Goal: Task Accomplishment & Management: Manage account settings

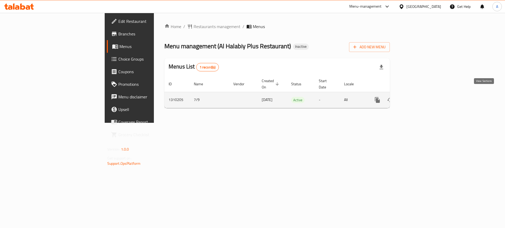
click at [417, 98] on icon "enhanced table" at bounding box center [415, 100] width 5 height 5
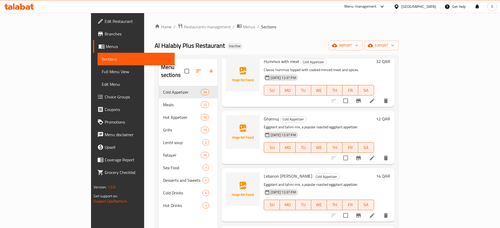
scroll to position [99, 0]
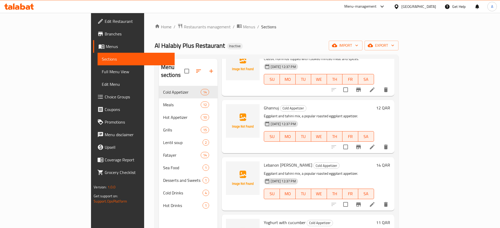
click at [375, 144] on icon at bounding box center [372, 147] width 6 height 6
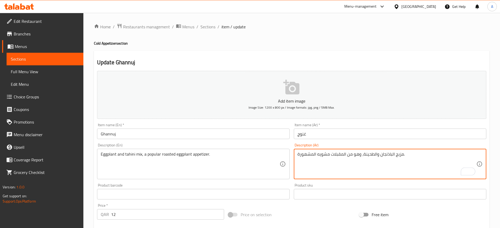
type textarea "مزيج الباذنجان والطحينة، وهو من المقبلات مشويه المشهورة."
click at [341, 137] on input "غنوج" at bounding box center [390, 134] width 192 height 11
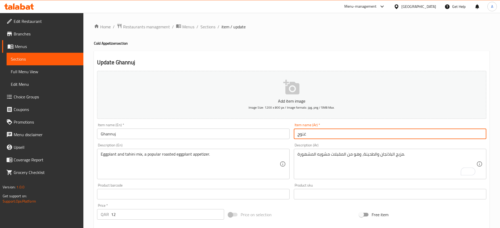
click at [208, 26] on span "Sections" at bounding box center [207, 27] width 15 height 6
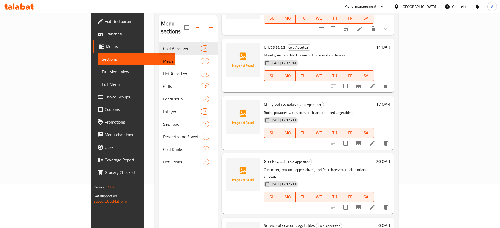
scroll to position [74, 0]
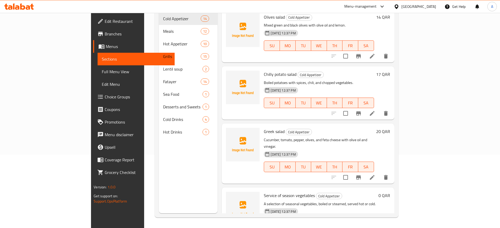
click at [271, 192] on span "Service of season vegetables" at bounding box center [289, 196] width 51 height 8
copy h6 "Service of season vegetables"
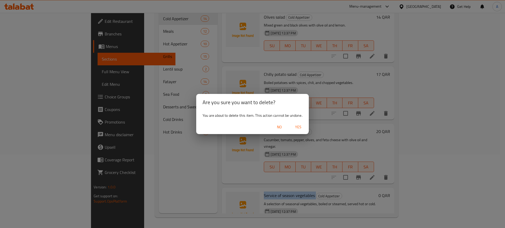
click at [295, 130] on span "Yes" at bounding box center [298, 127] width 13 height 7
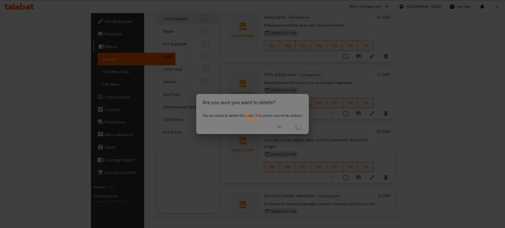
click at [172, 56] on div at bounding box center [252, 114] width 505 height 228
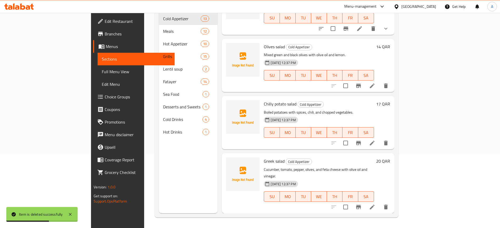
scroll to position [531, 0]
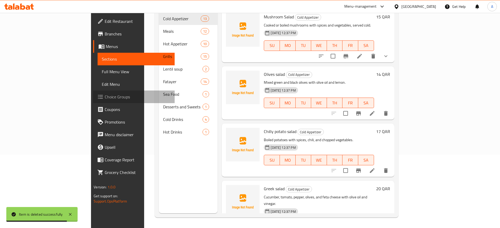
click at [105, 97] on span "Choice Groups" at bounding box center [137, 97] width 65 height 6
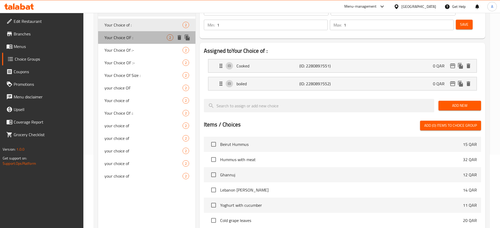
click at [141, 40] on span "Your Choice OF :" at bounding box center [135, 37] width 62 height 6
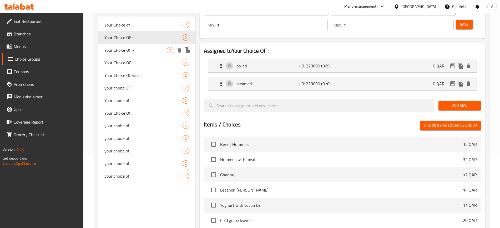
click at [139, 45] on div "Your Choice Of :- 2" at bounding box center [146, 50] width 97 height 13
type input "Your Choice Of :-"
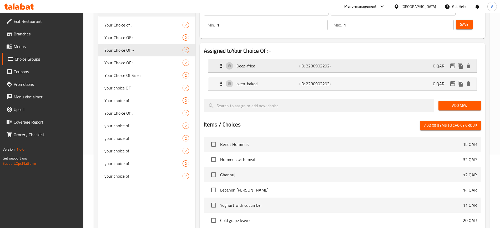
click at [271, 63] on p "Deep-fried" at bounding box center [267, 66] width 63 height 6
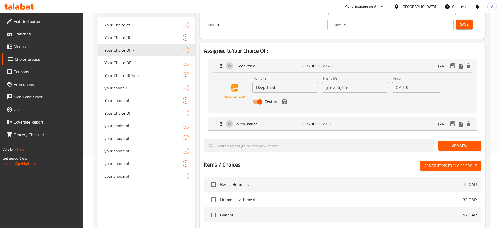
click at [352, 82] on input "مقلية بعمق" at bounding box center [355, 87] width 66 height 11
click at [327, 82] on input "مقلية بعمق" at bounding box center [355, 87] width 66 height 11
click at [331, 82] on input "مقلية بعمق" at bounding box center [355, 87] width 66 height 11
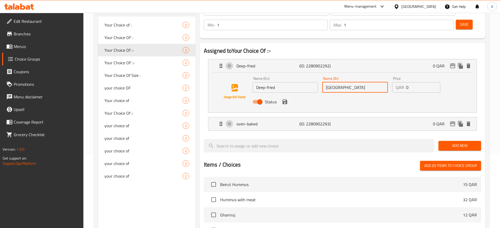
type input "[GEOGRAPHIC_DATA]"
click at [258, 82] on input "Deep-fried" at bounding box center [285, 87] width 66 height 11
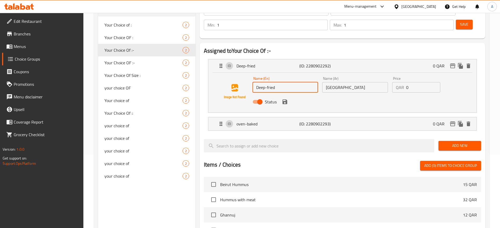
click at [258, 82] on input "Deep-fried" at bounding box center [285, 87] width 66 height 11
drag, startPoint x: 257, startPoint y: 72, endPoint x: 251, endPoint y: 71, distance: 6.7
click at [251, 74] on div "Name (En) -fried Name (En) Name (Ar) [GEOGRAPHIC_DATA] Name (Ar) Price QAR 0 Pr…" at bounding box center [342, 92] width 251 height 36
click at [286, 100] on icon "save" at bounding box center [284, 102] width 5 height 5
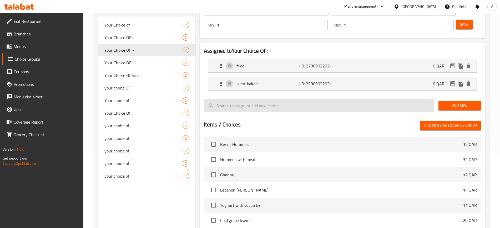
type input "fried"
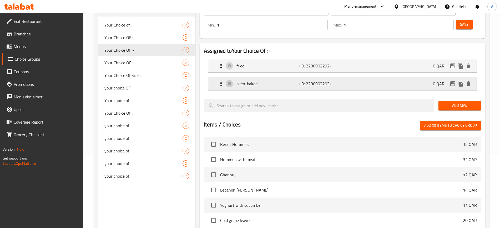
click at [291, 77] on div "oven-baked (ID: 2280902293) 0 QAR" at bounding box center [344, 83] width 252 height 13
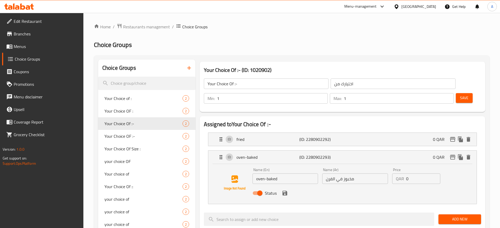
drag, startPoint x: 451, startPoint y: 83, endPoint x: 450, endPoint y: 80, distance: 2.9
click at [460, 95] on span "Save" at bounding box center [464, 98] width 8 height 7
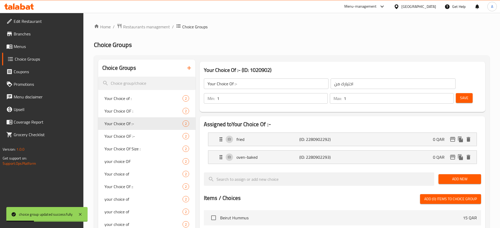
click at [32, 46] on span "Menus" at bounding box center [46, 46] width 65 height 6
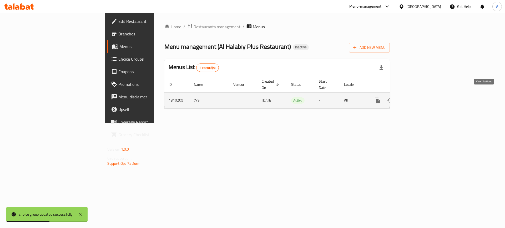
click at [418, 97] on icon "enhanced table" at bounding box center [415, 100] width 6 height 6
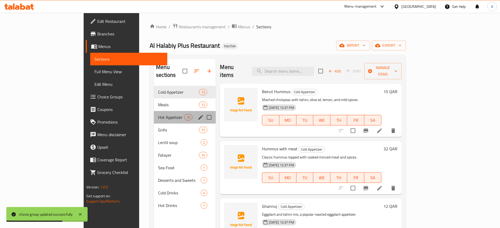
click at [154, 111] on div "Hot Appetizer 10" at bounding box center [185, 117] width 62 height 13
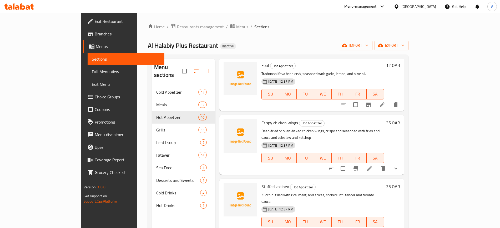
scroll to position [328, 0]
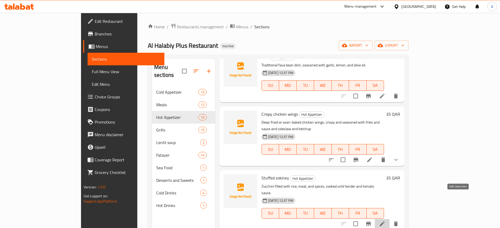
click at [385, 221] on icon at bounding box center [382, 224] width 6 height 6
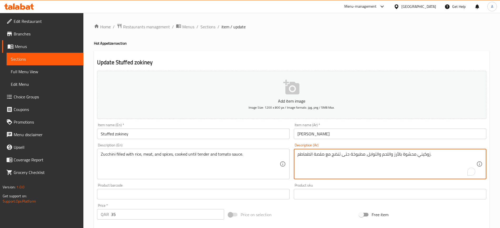
click at [335, 154] on textarea "زوكيني محشوة بالأرز واللحم والتوابل، مطبوخة حتى تنضج مع صلصة الطماطم." at bounding box center [386, 164] width 179 height 25
type textarea "زوكيني محشوة بالأرز واللحم والتوابل، مطبوخة حتى تطري مع صلصة الطماطم."
click at [343, 136] on input "[PERSON_NAME]" at bounding box center [390, 134] width 192 height 11
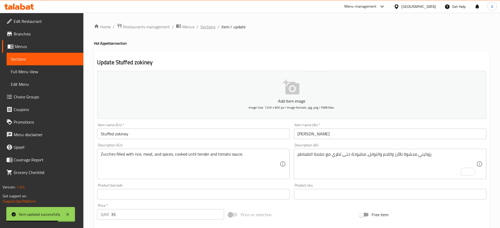
click at [209, 27] on span "Sections" at bounding box center [207, 27] width 15 height 6
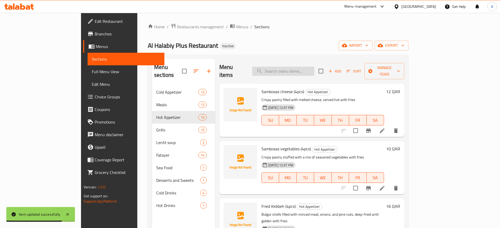
click at [313, 67] on input "search" at bounding box center [283, 71] width 62 height 9
paste input "Cheese + Muhammara"
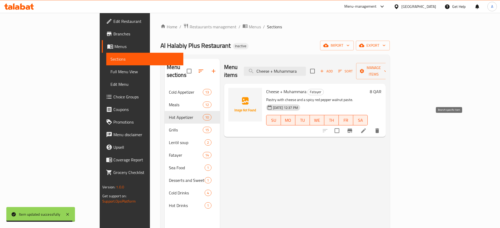
type input "Cheese + Muhammara"
click at [383, 125] on div at bounding box center [350, 131] width 65 height 13
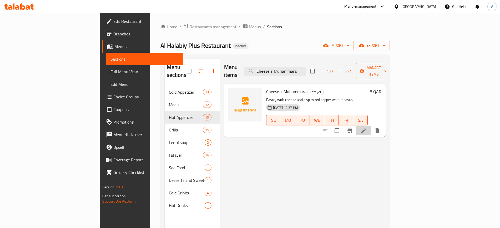
click at [371, 126] on li at bounding box center [363, 130] width 15 height 9
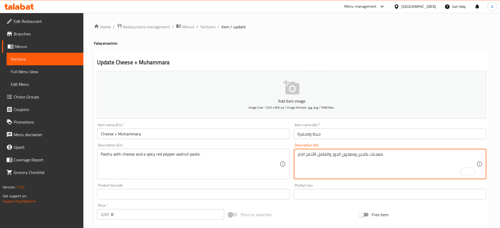
drag, startPoint x: 340, startPoint y: 153, endPoint x: 326, endPoint y: 155, distance: 13.7
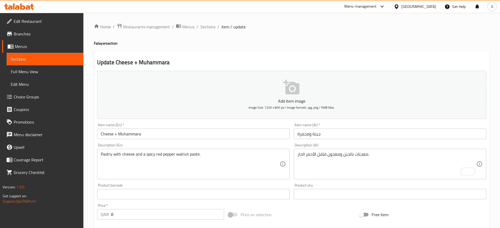
click at [402, 150] on div "معجنات بالجبن ومعجون فلفل الأحمر الحار. Description (Ar)" at bounding box center [390, 164] width 192 height 30
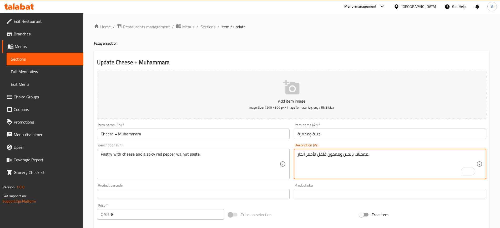
click at [396, 151] on div "معجنات بالجبن ومعجون فلفل الأحمر الحار. Description (Ar)" at bounding box center [390, 164] width 192 height 30
click at [384, 155] on textarea "معجنات بالجبن ومعجون فلفل الأحمر الحار." at bounding box center [386, 164] width 179 height 25
type textarea "معجنات بالجبن ومعجون فلفل الأحمر الحار جوزي"
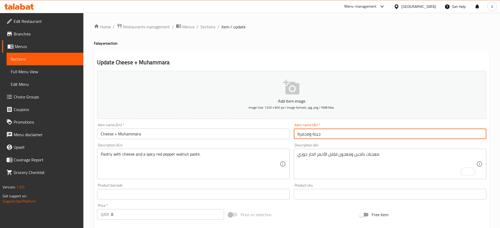
click at [375, 131] on input "جبنة ومحمرة" at bounding box center [390, 134] width 192 height 11
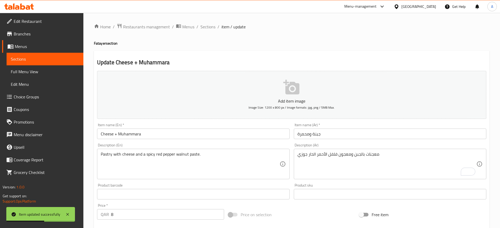
drag, startPoint x: 205, startPoint y: 28, endPoint x: 224, endPoint y: 32, distance: 18.6
click at [205, 27] on span "Sections" at bounding box center [207, 27] width 15 height 6
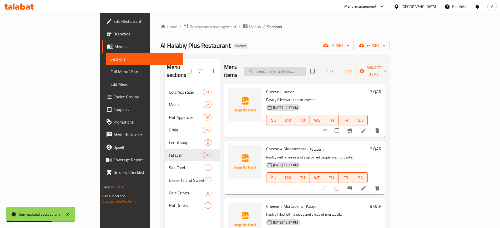
click at [306, 67] on input "search" at bounding box center [275, 71] width 62 height 9
paste input "Eggs + Mix Cheese"
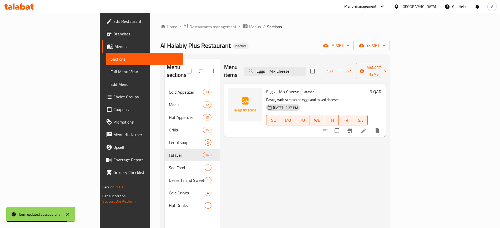
type input "Eggs + Mix Cheese"
click at [366, 128] on icon at bounding box center [363, 131] width 6 height 6
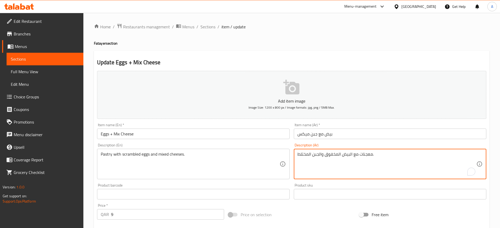
click at [302, 153] on textarea "معجنات مع البيض المخفوق والجبن المختلط." at bounding box center [386, 164] width 179 height 25
type textarea "معجنات مع البيض المخفوق والجبن مشكله."
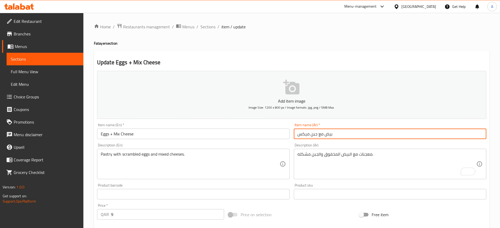
click at [307, 135] on input "بيض مع جبن ميكس" at bounding box center [390, 134] width 192 height 11
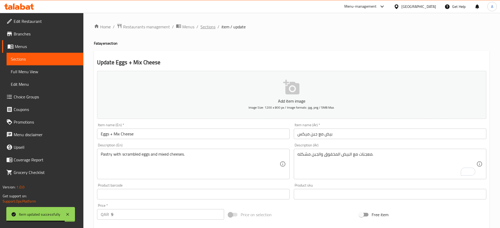
click at [210, 26] on span "Sections" at bounding box center [207, 27] width 15 height 6
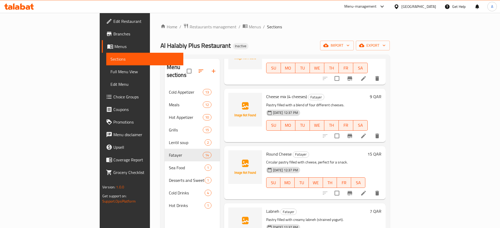
scroll to position [296, 0]
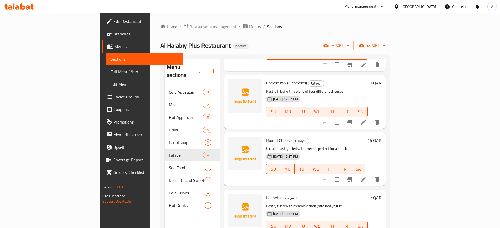
click at [371, 118] on li at bounding box center [363, 122] width 15 height 9
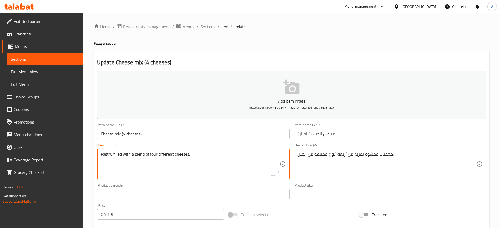
click at [176, 158] on textarea "Pastry filled with a blend of four different cheeses." at bounding box center [190, 164] width 179 height 25
paste textarea "Flaky and buttery pastry filled with a blend of melted cheeses"
type textarea "Flaky and buttery pastry filled with a blend of melted cheeses"
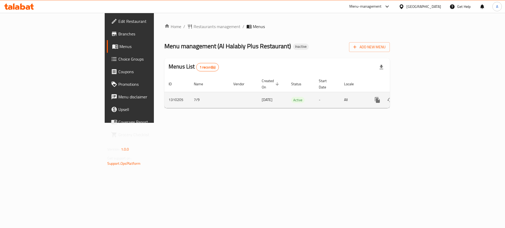
click at [418, 97] on icon "enhanced table" at bounding box center [415, 100] width 6 height 6
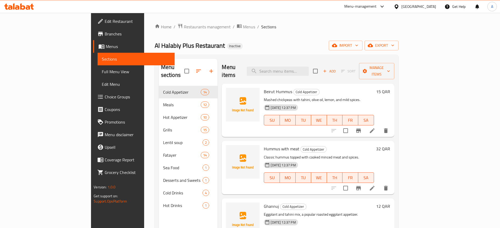
click at [97, 68] on link "Full Menu View" at bounding box center [135, 71] width 77 height 13
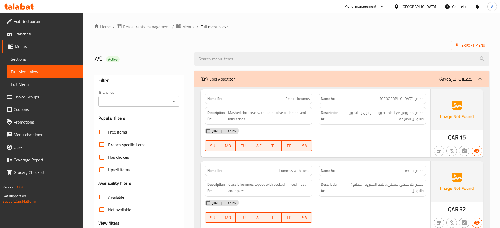
click at [324, 124] on div "Description Ar: حمص مهروس مع الطحينة وزيت الزيتون والليمون والتوابل الخفيفة." at bounding box center [371, 116] width 107 height 18
click at [359, 134] on div "[DATE] 12:37 PM" at bounding box center [315, 131] width 227 height 13
click at [358, 137] on div "[DATE] 12:37 PM" at bounding box center [315, 131] width 227 height 13
click at [356, 134] on div "[DATE] 12:37 PM" at bounding box center [315, 131] width 227 height 13
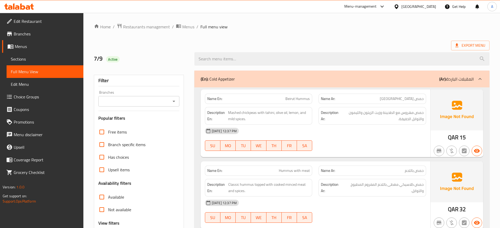
click at [330, 140] on div "07-09-2025 12:37 PM SU MO TU WE TH FR SA" at bounding box center [315, 139] width 227 height 29
click at [383, 163] on div "Name Ar: حمص باللحم" at bounding box center [372, 171] width 114 height 17
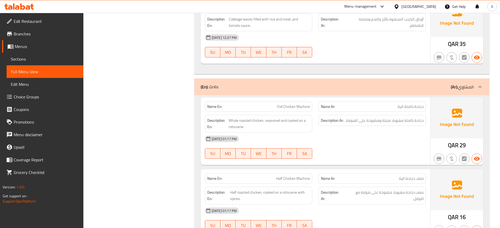
scroll to position [3474, 0]
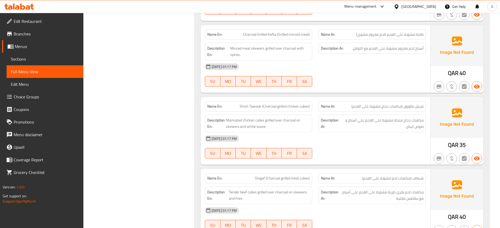
drag, startPoint x: 328, startPoint y: 79, endPoint x: 332, endPoint y: 77, distance: 3.8
click at [328, 84] on div at bounding box center [372, 87] width 114 height 6
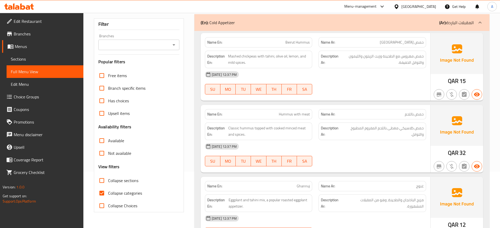
click at [321, 116] on strong "Name Ar:" at bounding box center [328, 115] width 14 height 6
click at [353, 153] on div "07-09-2025 12:37 PM SU MO TU WE TH FR SA" at bounding box center [315, 154] width 227 height 29
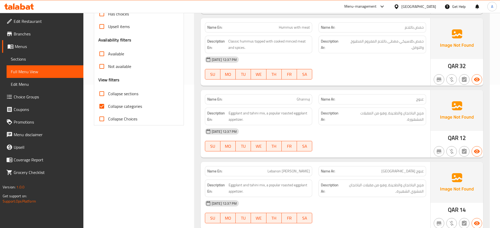
scroll to position [155, 0]
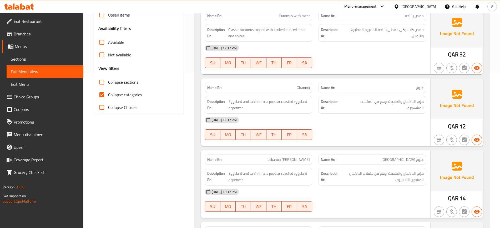
click at [382, 134] on div "07-09-2025 12:37 PM SU MO TU WE TH FR SA" at bounding box center [315, 128] width 227 height 29
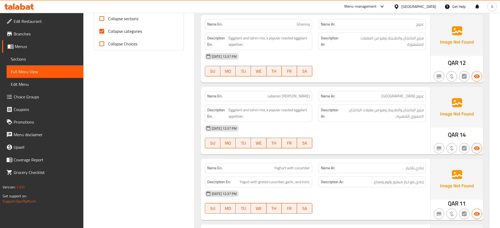
scroll to position [221, 0]
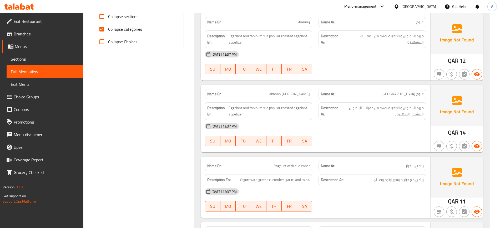
click at [358, 127] on div "[DATE] 12:37 PM" at bounding box center [315, 126] width 227 height 13
click at [287, 37] on span "Eggplant and tahini mix, a popular roasted eggplant appetizer." at bounding box center [268, 39] width 81 height 13
copy span "roasted"
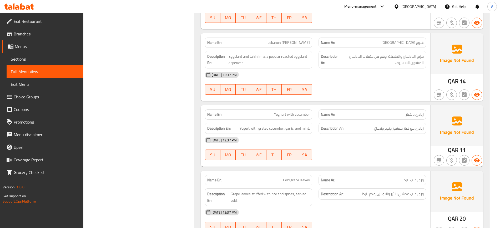
scroll to position [319, 0]
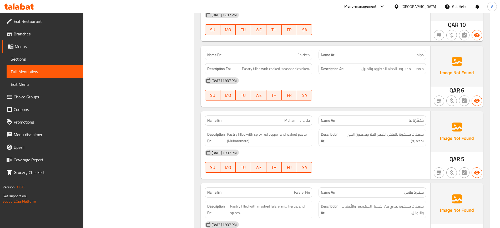
scroll to position [4254, 0]
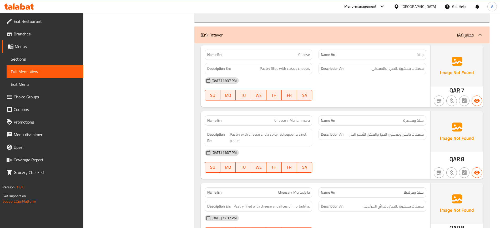
click at [324, 131] on strong "Description Ar:" at bounding box center [332, 134] width 23 height 7
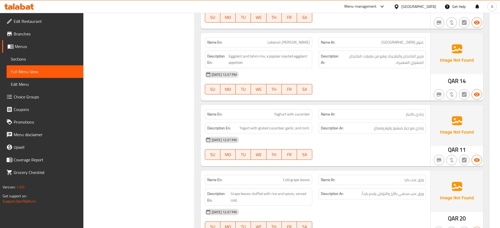
click at [342, 128] on strong "Description Ar:" at bounding box center [332, 128] width 23 height 7
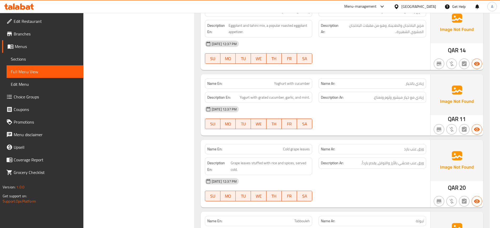
scroll to position [338, 0]
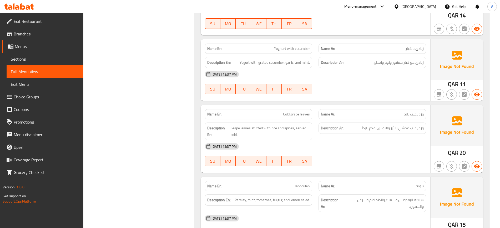
click at [338, 128] on strong "Description Ar:" at bounding box center [332, 128] width 23 height 7
click at [361, 124] on div "Description Ar: ورق عنب محشي بالأرز والتوابل، يقدم بارداً." at bounding box center [371, 128] width 107 height 11
click at [353, 167] on div at bounding box center [372, 166] width 114 height 6
click at [313, 129] on div "Description En: Grape leaves stuffed with rice and spices, served cold." at bounding box center [259, 132] width 114 height 24
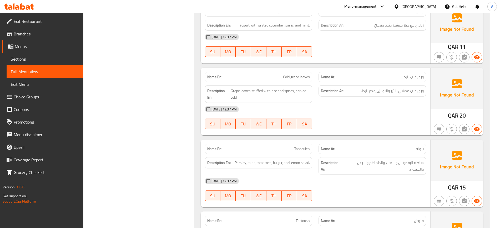
scroll to position [404, 0]
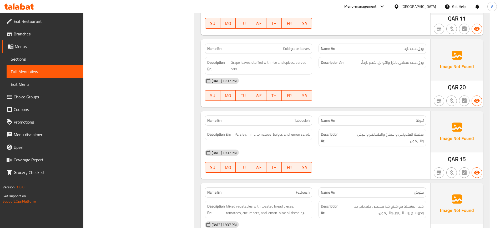
click at [337, 136] on strong "Description Ar:" at bounding box center [332, 137] width 22 height 13
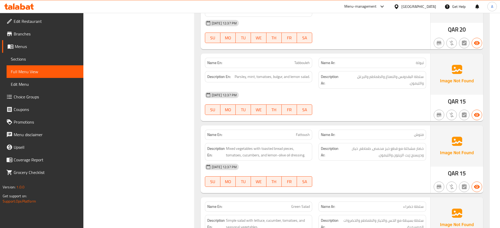
scroll to position [502, 0]
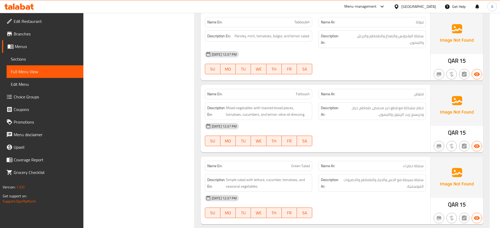
click at [391, 135] on div "07-09-2025 12:37 PM SU MO TU WE TH FR SA" at bounding box center [315, 134] width 227 height 29
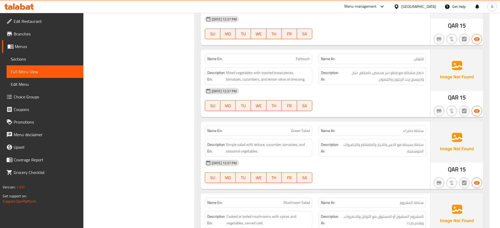
scroll to position [568, 0]
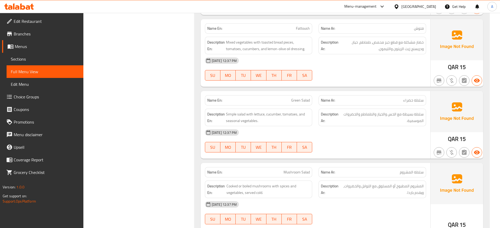
click at [349, 128] on div "[DATE] 12:37 PM" at bounding box center [315, 132] width 227 height 13
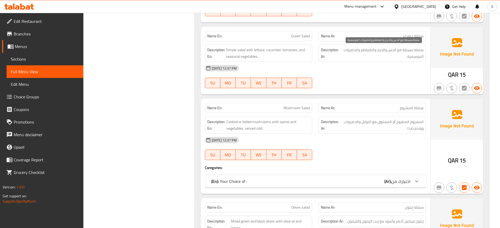
scroll to position [634, 0]
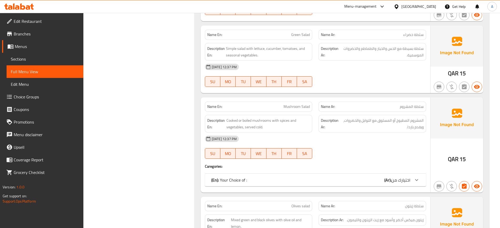
click at [348, 111] on div "Name Ar: سلطة المشروم" at bounding box center [371, 107] width 107 height 10
click at [372, 133] on div "[DATE] 12:37 PM" at bounding box center [315, 139] width 227 height 13
click at [340, 181] on div "(En): Your Choice of : (Ar): اختيارك من" at bounding box center [310, 180] width 199 height 6
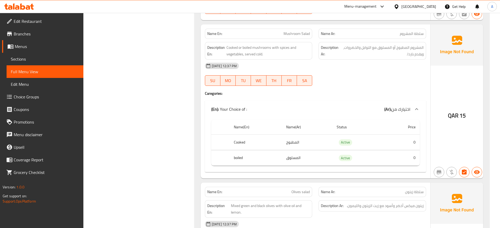
scroll to position [667, 0]
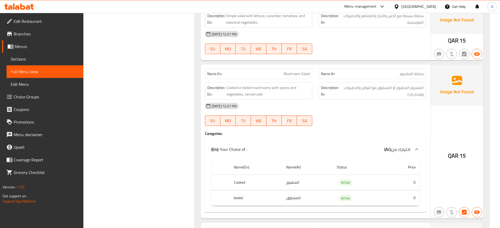
click at [358, 127] on div at bounding box center [372, 126] width 114 height 6
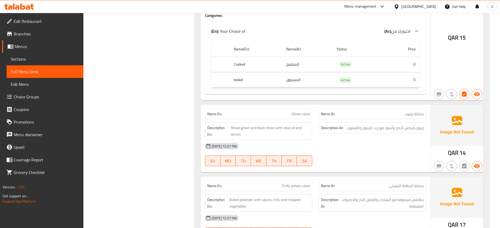
click at [397, 160] on div "07-09-2025 12:37 PM SU MO TU WE TH FR SA" at bounding box center [315, 154] width 227 height 29
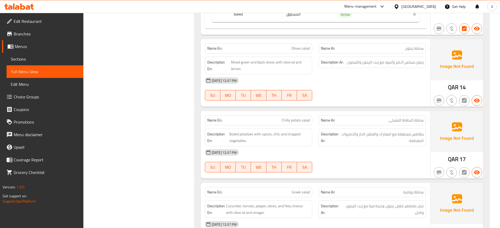
click at [272, 130] on div "Description En: Boiled potatoes with spices, chili, and chopped vegetables." at bounding box center [258, 138] width 107 height 18
click at [296, 152] on div "[DATE] 12:37 PM" at bounding box center [315, 152] width 227 height 13
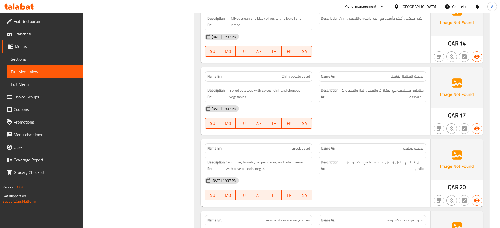
scroll to position [982, 0]
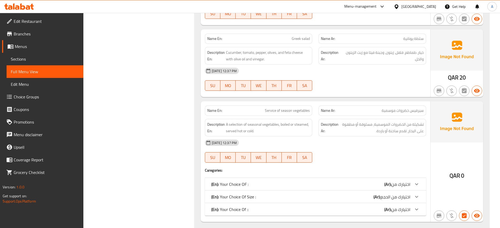
scroll to position [1015, 0]
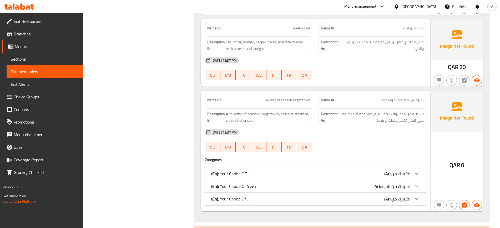
click at [326, 130] on div "[DATE] 12:37 PM" at bounding box center [315, 132] width 227 height 13
click at [343, 134] on div "[DATE] 12:37 PM" at bounding box center [315, 132] width 227 height 13
click at [346, 132] on div "[DATE] 12:37 PM" at bounding box center [315, 132] width 227 height 13
click at [353, 174] on div "(En): Your Choice OF : (Ar): اختيارك من" at bounding box center [310, 174] width 199 height 6
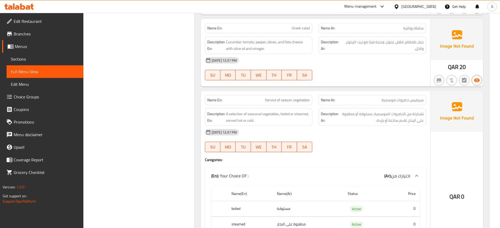
scroll to position [1081, 0]
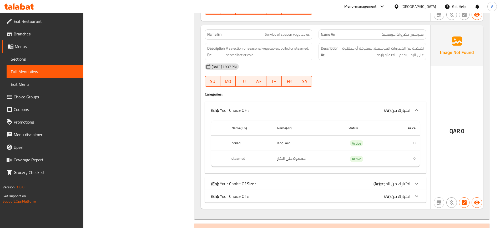
click at [325, 187] on div "(En): Your Choice Of Size : (Ar): اختيارك من الحجم" at bounding box center [315, 184] width 221 height 13
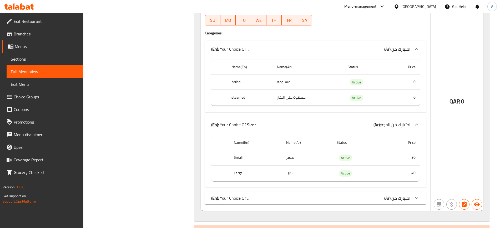
scroll to position [1146, 0]
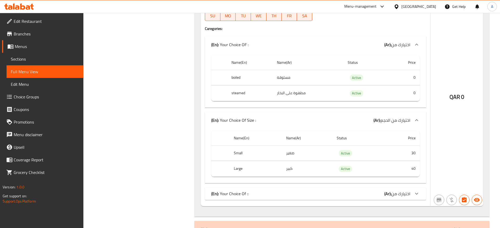
click at [325, 196] on div "(En): Your Choice Of :: (Ar): اختيارك من" at bounding box center [310, 194] width 199 height 6
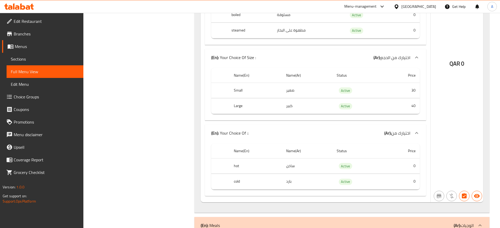
scroll to position [1212, 0]
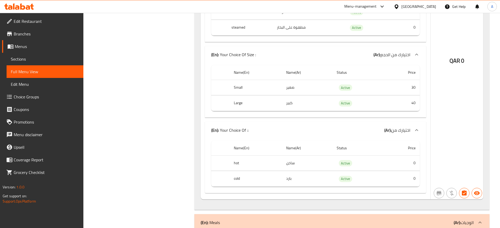
click at [459, 89] on div "QAR 0" at bounding box center [456, 47] width 53 height 306
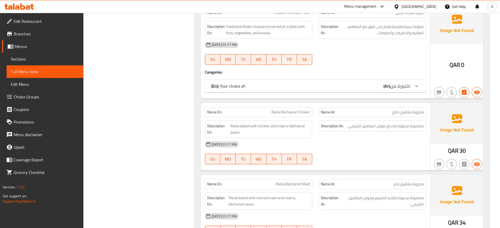
scroll to position [1409, 0]
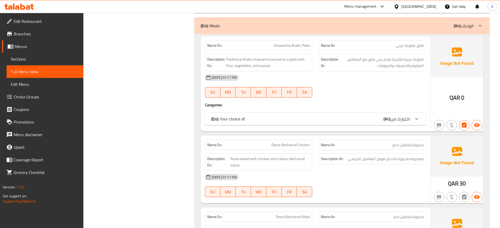
click at [322, 70] on div "Description Ar: شاورما عربية تقليدية تقدم على طبق مع البطاطس المقلية والخضروات …" at bounding box center [371, 63] width 107 height 18
click at [290, 80] on div "07-09-2025 01:17 PM" at bounding box center [315, 77] width 227 height 13
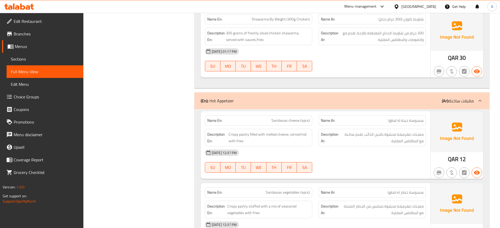
click at [298, 147] on div "[DATE] 12:37 PM" at bounding box center [315, 153] width 227 height 13
click at [304, 164] on span "SA" at bounding box center [304, 168] width 11 height 8
type button "6"
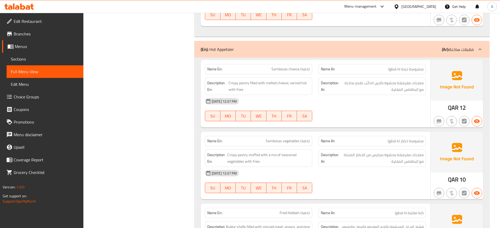
scroll to position [2410, 0]
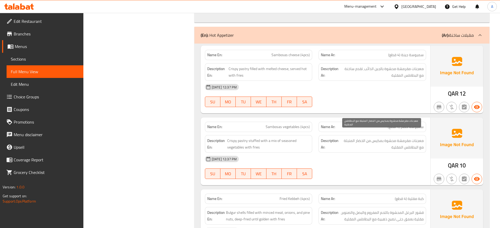
click at [403, 140] on span "معجنات مقرمشة محشوة بمكيس من الخضار المتبلة مع البطاطس المقلية" at bounding box center [381, 144] width 84 height 13
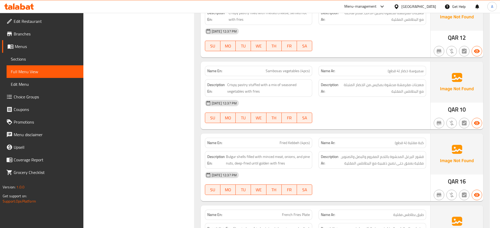
scroll to position [2476, 0]
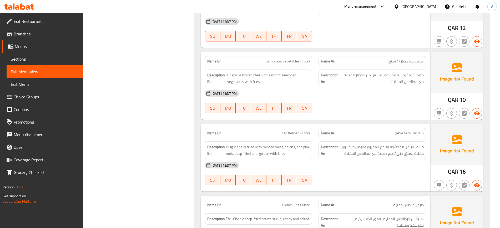
click at [308, 124] on div "Name En: Fried Kebbeh (4pcs) Name Ar: كبة مقلية (4 قطع) Description En: Bulgur …" at bounding box center [315, 158] width 229 height 68
drag, startPoint x: 409, startPoint y: 156, endPoint x: 405, endPoint y: 156, distance: 4.0
click at [409, 159] on div "[DATE] 12:37 PM" at bounding box center [315, 165] width 227 height 13
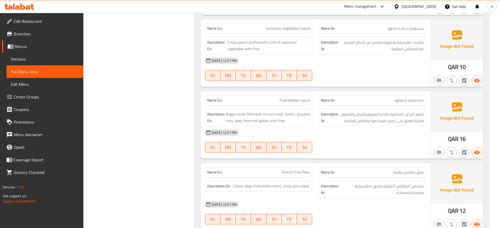
click at [331, 136] on div "07-09-2025 12:37 PM SU MO TU WE TH FR SA" at bounding box center [315, 140] width 227 height 29
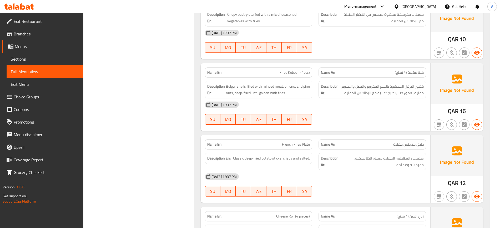
scroll to position [2607, 0]
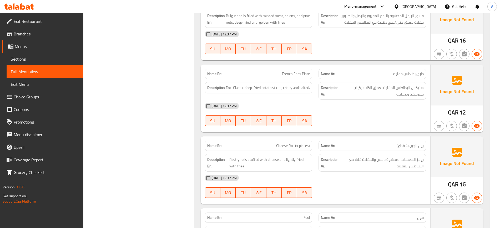
click at [352, 107] on div "07-09-2025 12:37 PM SU MO TU WE TH FR SA" at bounding box center [315, 114] width 227 height 29
click at [319, 125] on div "Name En: French Fries Plate Name Ar: طبق بطاطس مقلية Description En: Classic de…" at bounding box center [315, 99] width 229 height 68
click at [320, 155] on div "Description Ar: روليز المعجنات المحشوة بالجبن والمقلية قليلا مع البطاطس المقلية" at bounding box center [371, 163] width 107 height 18
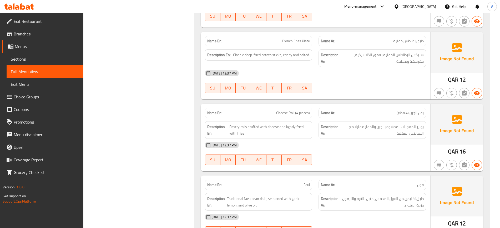
click at [361, 162] on div "Name En: Cheese Roll (4 pieces) Name Ar: رول الجبن (4 قطع) Description En: Past…" at bounding box center [315, 138] width 229 height 68
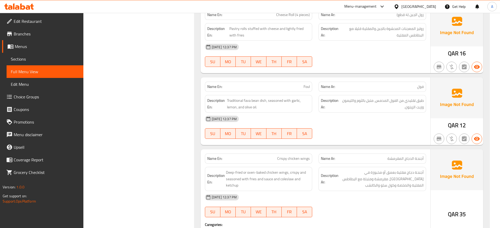
scroll to position [2738, 0]
click at [320, 153] on div "Name Ar: أجنحة الدجاج المقرمشة" at bounding box center [371, 158] width 107 height 10
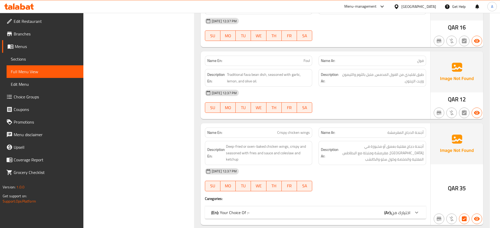
scroll to position [2771, 0]
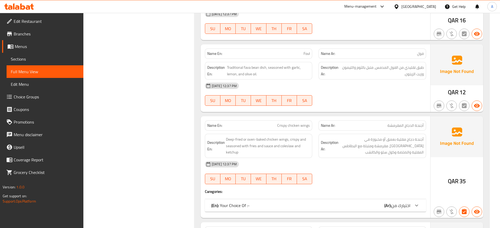
click at [354, 80] on div "[DATE] 12:37 PM" at bounding box center [315, 86] width 227 height 13
click at [373, 121] on div "Name Ar: أجنحة الدجاج المقرمشة" at bounding box center [371, 126] width 107 height 10
click at [323, 144] on strong "Description Ar:" at bounding box center [330, 146] width 18 height 13
click at [363, 205] on div "(En): Your Choice Of :- (Ar): اختيارك من" at bounding box center [315, 205] width 221 height 13
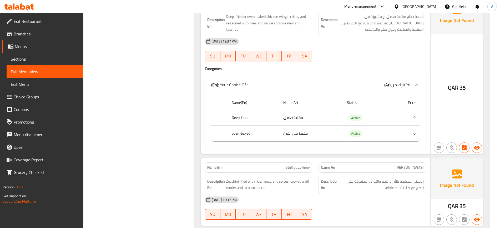
scroll to position [2936, 0]
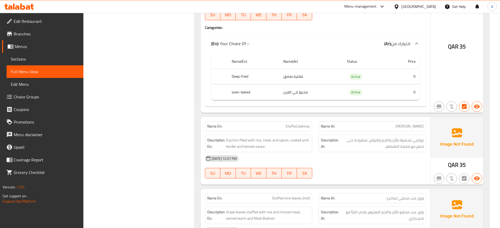
click at [356, 152] on div "[DATE] 12:37 PM" at bounding box center [315, 158] width 227 height 13
click at [394, 161] on div "07-09-2025 12:37 PM SU MO TU WE TH FR SA" at bounding box center [315, 166] width 227 height 29
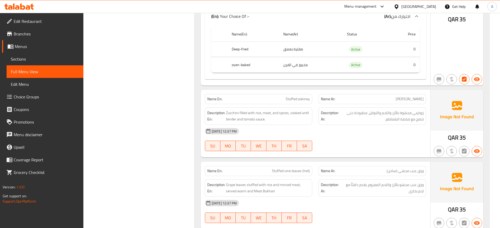
scroll to position [3001, 0]
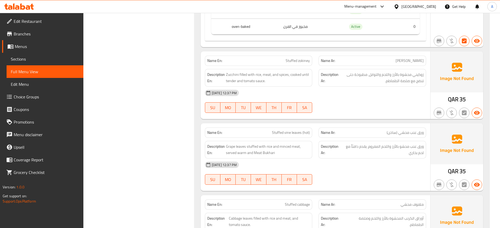
click at [374, 159] on div "[DATE] 12:37 PM" at bounding box center [315, 165] width 227 height 13
click at [347, 170] on div "07-09-2025 12:37 PM SU MO TU WE TH FR SA" at bounding box center [315, 173] width 227 height 29
click at [391, 160] on div "[DATE] 12:37 PM" at bounding box center [315, 165] width 227 height 13
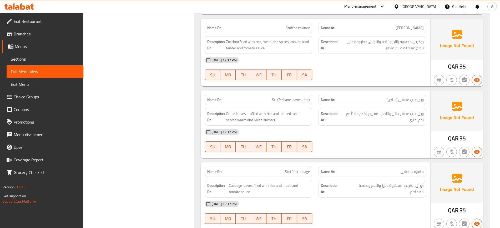
click at [285, 143] on span "FR" at bounding box center [289, 147] width 11 height 8
type button "5"
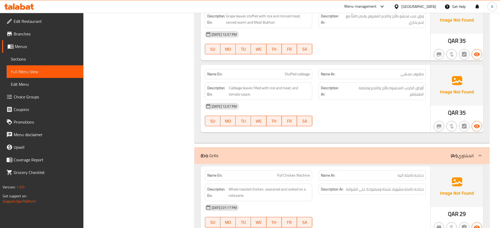
scroll to position [3133, 0]
click at [415, 105] on div "[DATE] 12:37 PM" at bounding box center [315, 105] width 227 height 13
click at [354, 108] on div "07-09-2025 12:37 PM SU MO TU WE TH FR SA" at bounding box center [315, 113] width 227 height 29
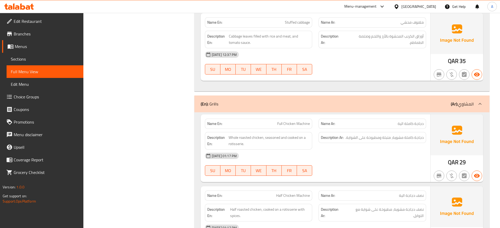
scroll to position [3231, 0]
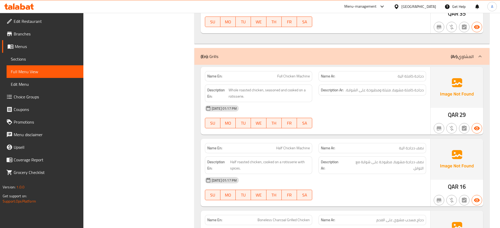
click at [307, 107] on div "07-09-2025 01:17 PM" at bounding box center [315, 108] width 227 height 13
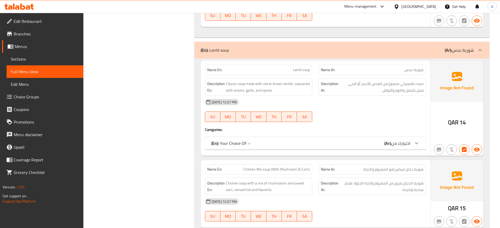
scroll to position [4369, 0]
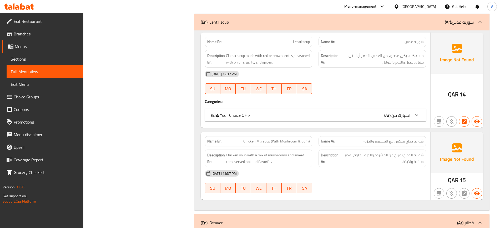
click at [316, 109] on div "(En): Your Choice OF :- (Ar): اختيارك من" at bounding box center [315, 115] width 221 height 13
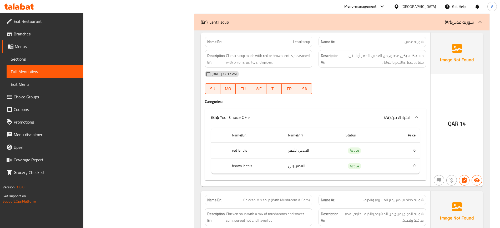
click at [357, 80] on div "07-09-2025 12:37 PM SU MO TU WE TH FR SA" at bounding box center [315, 82] width 227 height 29
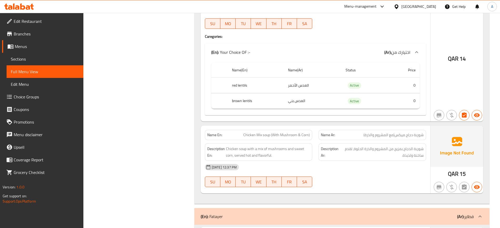
scroll to position [4434, 0]
click at [352, 151] on span "شوربة الدجاج بمزيج من المشروم والذرة الحلوة، تقدم ساخنة ولذيذة." at bounding box center [381, 151] width 83 height 13
click at [337, 164] on div "[DATE] 12:37 PM" at bounding box center [315, 167] width 227 height 13
click at [419, 161] on div "[DATE] 12:37 PM" at bounding box center [315, 167] width 227 height 13
click at [317, 163] on div "[DATE] 12:37 PM" at bounding box center [315, 167] width 227 height 13
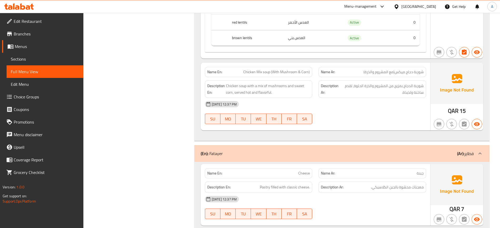
scroll to position [4538, 0]
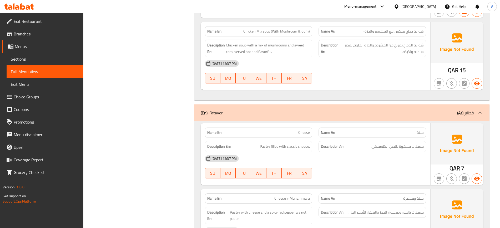
click at [360, 167] on div "07-09-2025 12:37 PM SU MO TU WE TH FR SA" at bounding box center [315, 166] width 227 height 29
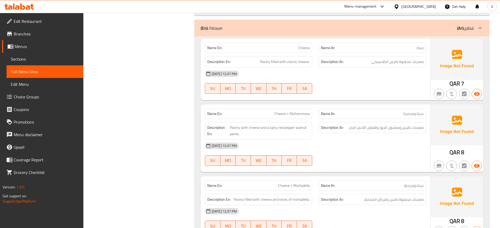
scroll to position [4623, 0]
click at [423, 147] on div "07-09-2025 12:37 PM SU MO TU WE TH FR SA" at bounding box center [315, 154] width 227 height 29
click at [301, 109] on div "Name En: Cheese + Muhammara" at bounding box center [258, 114] width 107 height 10
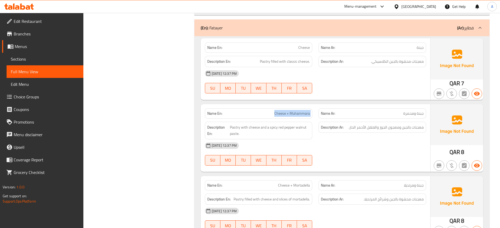
copy span "Cheese + Muhammara"
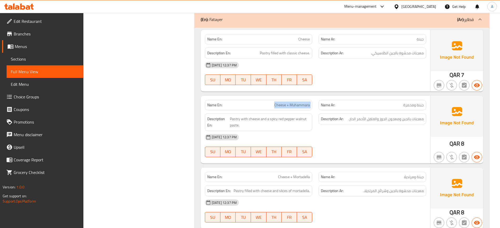
scroll to position [4656, 0]
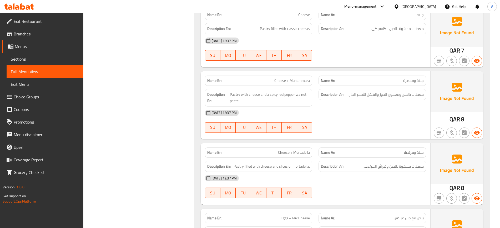
click at [348, 148] on div "Name Ar: جبنة ومرتديلا" at bounding box center [371, 153] width 107 height 10
click at [388, 172] on div "[DATE] 12:37 PM" at bounding box center [315, 178] width 227 height 13
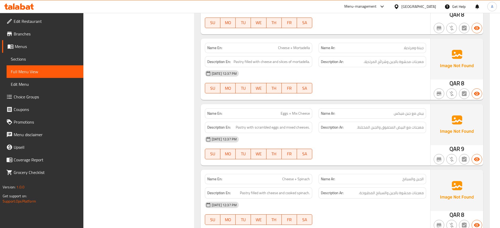
scroll to position [4787, 0]
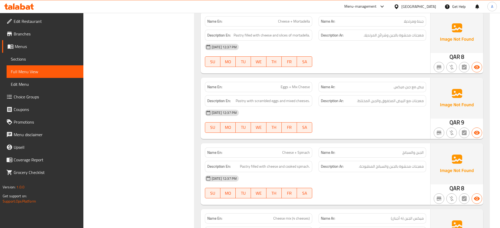
click at [278, 132] on div "Name En: Eggs + Mix Cheese Name Ar: بيض مع جبن ميكس Description En: Pastry with…" at bounding box center [315, 108] width 229 height 61
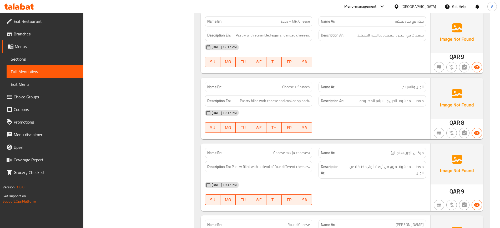
click at [323, 158] on div "Description Ar: معجنات محشوة بمزيج من أربعة أنواع مختلفة من الجبن." at bounding box center [372, 170] width 114 height 24
click at [247, 164] on span "Pastry filled with a blend of four different cheeses." at bounding box center [271, 167] width 78 height 7
copy span "filled"
click at [293, 150] on span "Cheese mix (4 cheeses)" at bounding box center [291, 153] width 37 height 6
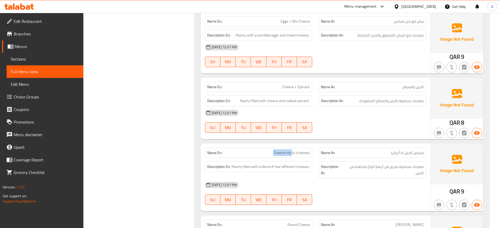
drag, startPoint x: 292, startPoint y: 144, endPoint x: 270, endPoint y: 144, distance: 22.3
click at [270, 150] on p "Name En: Cheese mix (4 cheeses)" at bounding box center [258, 153] width 103 height 6
copy span "Cheese mix"
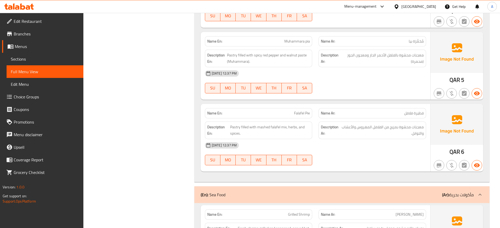
scroll to position [5444, 0]
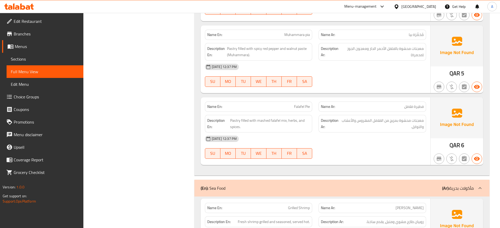
click at [367, 73] on div "07-09-2025 12:37 PM SU MO TU WE TH FR SA" at bounding box center [315, 75] width 227 height 29
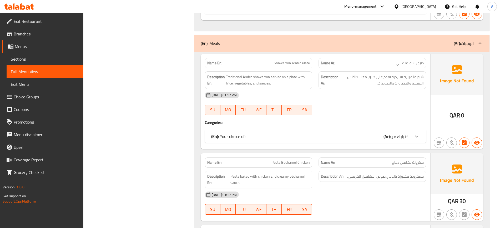
scroll to position [1407, 0]
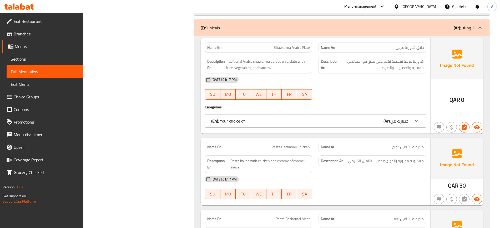
click at [411, 125] on div "(En): Your choice of: (Ar): اختيارك من:" at bounding box center [315, 121] width 221 height 13
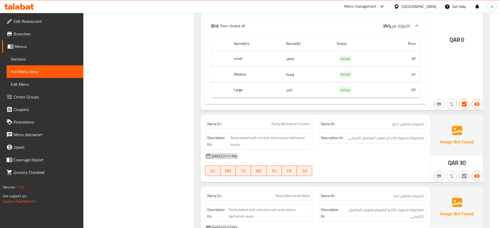
scroll to position [1514, 0]
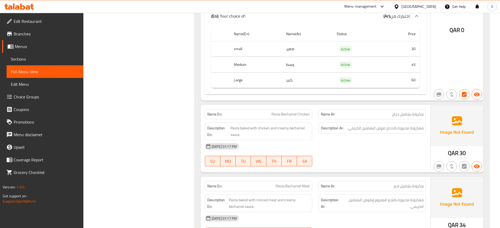
click at [363, 130] on span "معكرونة مخبوزة بالدجاج صوص البشاميل الكريمي." at bounding box center [385, 128] width 76 height 7
click at [301, 147] on div "07-09-2025 01:17 PM" at bounding box center [315, 146] width 227 height 13
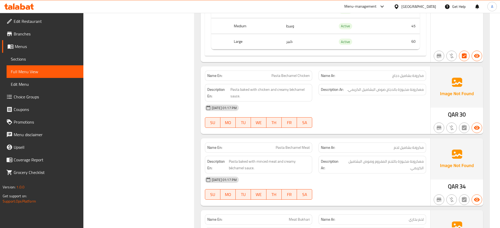
scroll to position [1580, 0]
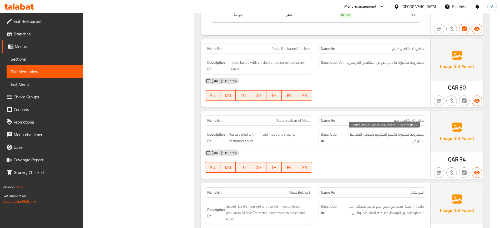
click at [360, 141] on span "معكرونة مخبوزة باللحم المفروم وصوص البشاميل الكريمي." at bounding box center [382, 137] width 81 height 13
click at [351, 149] on div "07-09-2025 01:17 PM" at bounding box center [315, 153] width 227 height 13
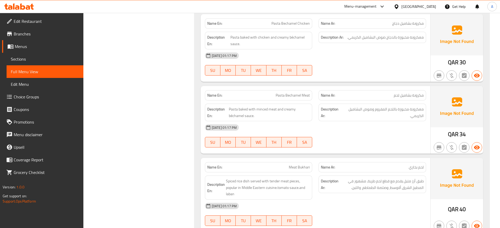
scroll to position [1646, 0]
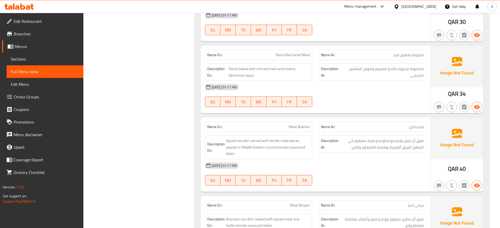
click at [341, 145] on span "طبق أرز متبل يقدم مع قطع لحم طرية، مشهور في المطبخ الشرق ألاوسط، وصلصة الطماطم،…" at bounding box center [381, 144] width 84 height 13
click at [348, 181] on div "07-09-2025 01:17 PM SU MO TU WE TH FR SA" at bounding box center [315, 174] width 227 height 29
click at [314, 162] on div "07-09-2025 01:17 PM" at bounding box center [315, 166] width 227 height 13
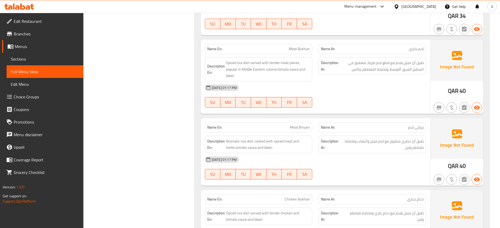
scroll to position [1744, 0]
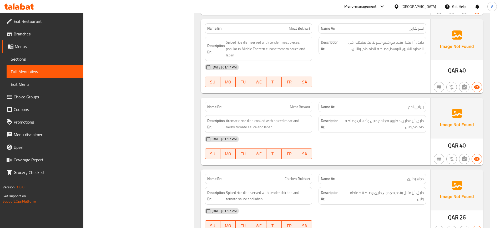
click at [384, 152] on div "07-09-2025 01:17 PM SU MO TU WE TH FR SA" at bounding box center [315, 147] width 227 height 29
click at [315, 147] on div "07-09-2025 01:17 PM SU MO TU WE TH FR SA" at bounding box center [315, 147] width 227 height 29
click at [360, 148] on div "07-09-2025 01:17 PM SU MO TU WE TH FR SA" at bounding box center [315, 147] width 227 height 29
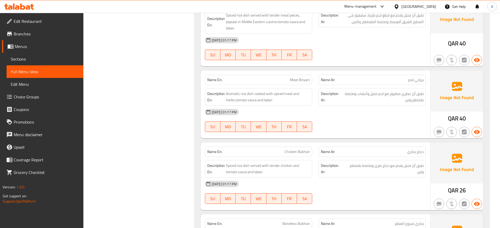
scroll to position [1810, 0]
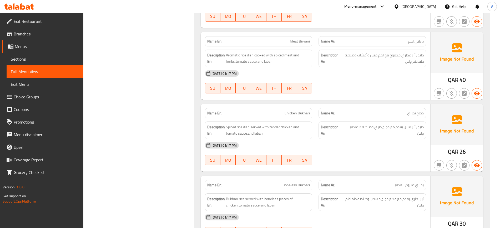
click at [380, 123] on div "Description Ar: طبق أرز متبل يقدم مع دجاج طري وصلصة طماطم ولبن" at bounding box center [371, 131] width 107 height 18
click at [378, 151] on div "07-09-2025 01:17 PM" at bounding box center [315, 145] width 227 height 13
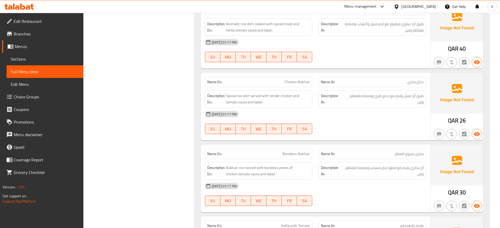
scroll to position [1843, 0]
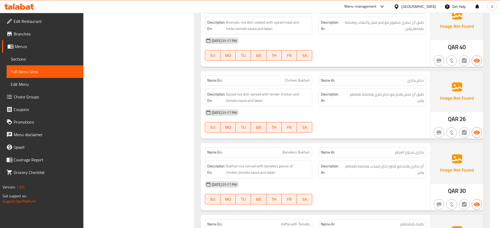
click at [342, 121] on div "07-09-2025 01:17 PM SU MO TU WE TH FR SA" at bounding box center [315, 120] width 227 height 29
click at [357, 125] on div "07-09-2025 01:17 PM SU MO TU WE TH FR SA" at bounding box center [315, 120] width 227 height 29
click at [301, 174] on span "Bukhari rice served with boneless pieces of chicken.tomato sauce.and laban" at bounding box center [268, 169] width 84 height 13
click at [291, 177] on div "Description En: Bukhari rice served with boneless pieces of chicken.tomato sauc…" at bounding box center [258, 170] width 107 height 18
type button "0"
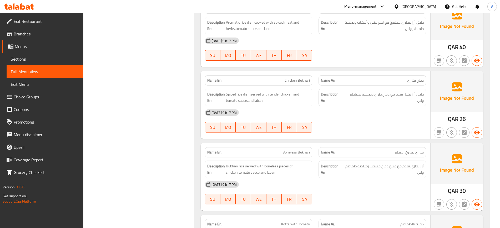
click at [286, 177] on div "Description En: Bukhari rice served with boneless pieces of chicken.tomato sauc…" at bounding box center [258, 170] width 107 height 18
click at [386, 169] on span "أرز بخاري يقدم مع قطع دجاج مسحب وصلصة طماطم ولبن" at bounding box center [383, 169] width 80 height 13
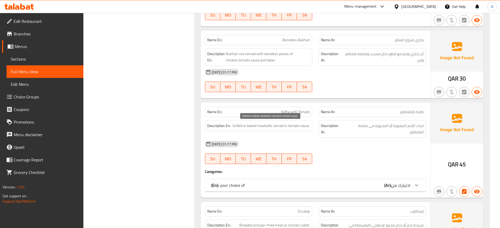
scroll to position [2007, 0]
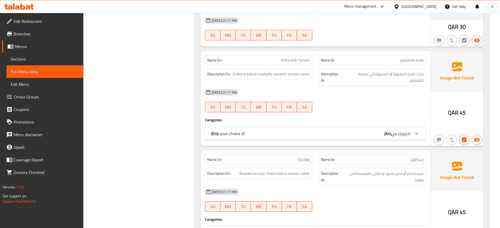
click at [293, 127] on div "(En): your choice of (Ar): اختيارك من" at bounding box center [315, 133] width 221 height 13
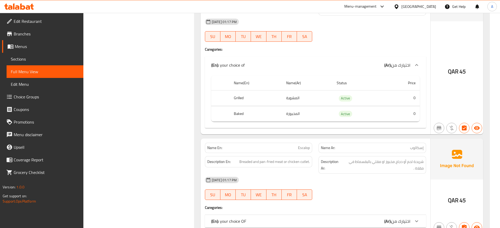
scroll to position [2105, 0]
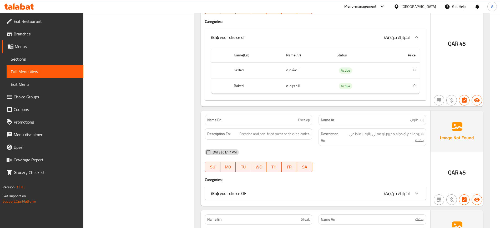
click at [374, 150] on div "07-09-2025 01:17 PM" at bounding box center [315, 152] width 227 height 13
click at [330, 191] on div "(En): your choice OF (Ar): اختيارك من" at bounding box center [310, 194] width 199 height 6
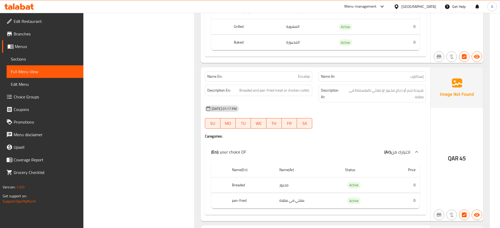
scroll to position [2171, 0]
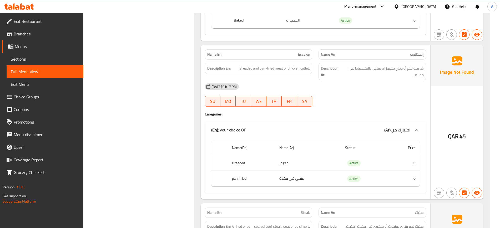
click at [239, 156] on th "Breaded" at bounding box center [251, 164] width 47 height 16
copy th "Breaded"
click at [303, 65] on span "Breaded and pan-fried meat or chicken cutlet." at bounding box center [274, 68] width 70 height 7
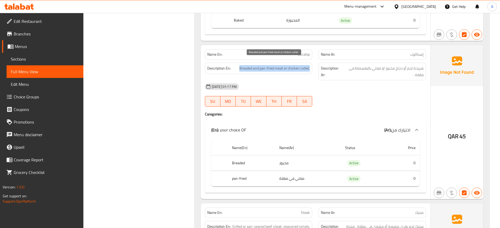
click at [303, 65] on span "Breaded and pan-fried meat or chicken cutlet." at bounding box center [274, 68] width 70 height 7
copy span "Breaded and pan-fried meat or chicken cutlet."
click at [333, 80] on div "07-09-2025 01:17 PM" at bounding box center [315, 86] width 227 height 13
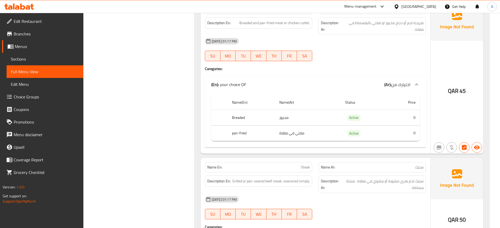
scroll to position [2302, 0]
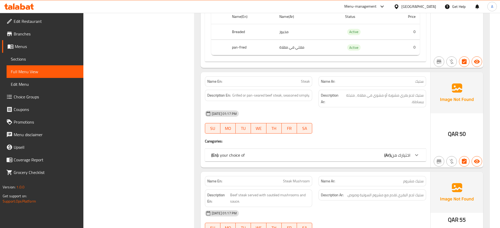
click at [388, 138] on div "Name En: Steak Name Ar: ستيك Description En: Grilled or pan-seared beef steak, …" at bounding box center [315, 119] width 229 height 95
click at [383, 149] on div "(En): your choice of (Ar): اختيارك من" at bounding box center [315, 155] width 221 height 13
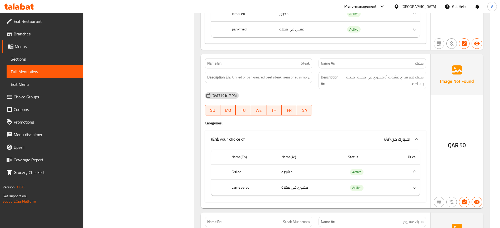
scroll to position [2335, 0]
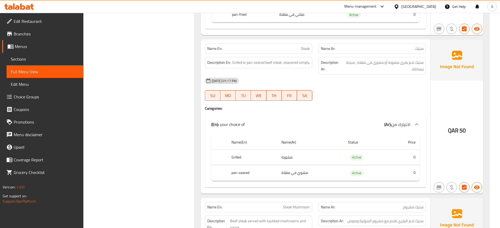
click at [346, 109] on div "Name En: Steak Name Ar: ستيك Description En: Grilled or pan-seared beef steak, …" at bounding box center [315, 116] width 229 height 154
click at [243, 166] on th "pan-seared" at bounding box center [252, 174] width 50 height 16
copy th "pan-seared"
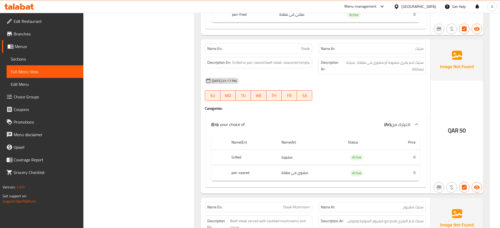
click at [366, 89] on div "07-09-2025 01:17 PM SU MO TU WE TH FR SA" at bounding box center [315, 89] width 227 height 29
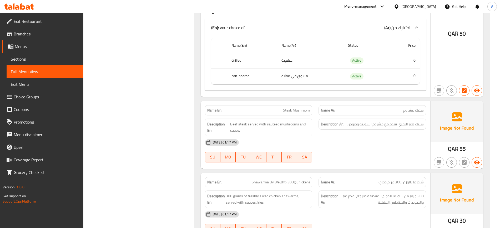
scroll to position [2434, 0]
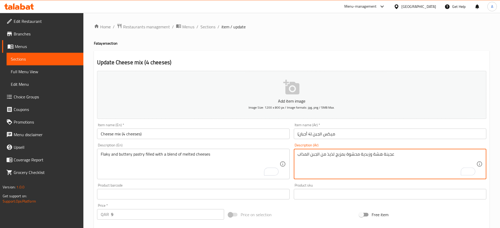
click at [346, 131] on input "ميكس الجبن (4 أجبان)" at bounding box center [390, 134] width 192 height 11
click at [331, 156] on textarea "عجينة هشة وزبدية محشوة بمزيج لذيذ من الجبن المذاب" at bounding box center [386, 164] width 179 height 25
type textarea "عجينة هشة وزبدية محشوة بمزيج من الجبن المذاب"
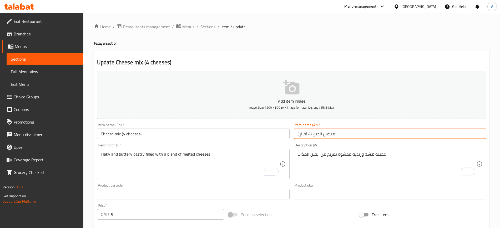
click at [336, 134] on input "ميكس الجبن (4 أجبان)" at bounding box center [390, 134] width 192 height 11
click at [206, 27] on span "Sections" at bounding box center [207, 27] width 15 height 6
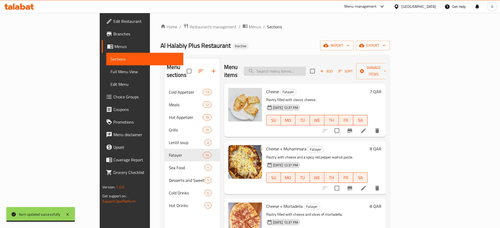
click at [306, 69] on input "search" at bounding box center [275, 71] width 62 height 9
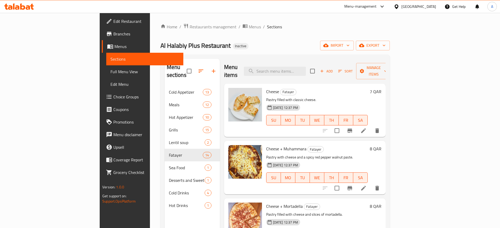
paste input "Breaded and pan-fried meat or chicken cutlet."
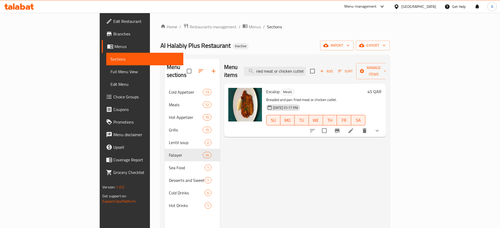
type input "Breaded and pan-fried meat or chicken cutlet."
click at [358, 126] on li at bounding box center [350, 130] width 15 height 9
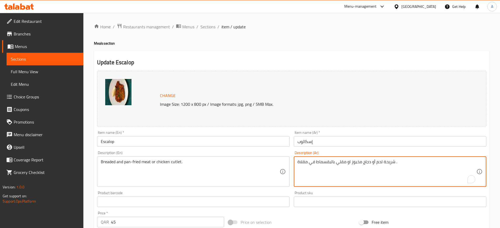
drag, startPoint x: 359, startPoint y: 162, endPoint x: 344, endPoint y: 161, distance: 15.8
click at [346, 161] on textarea "شريحة لحم أو دجاج مخبوز او مقلي بالبقسماط في مقلاة ." at bounding box center [386, 172] width 179 height 25
drag, startPoint x: 347, startPoint y: 162, endPoint x: 359, endPoint y: 168, distance: 14.2
click at [361, 163] on textarea "شريحة لحم أو دجاج مخبوز او مقلي بالبقسماط في مقلاة ." at bounding box center [386, 172] width 179 height 25
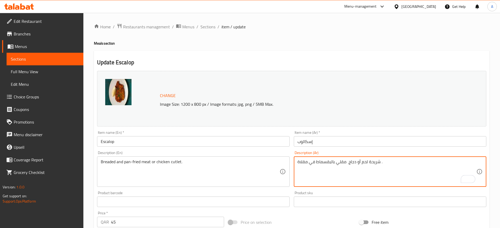
type textarea "شريحة لحم أو دجاج مقلي بالبقسماط في مقلاة ."
click at [341, 145] on input "إسكالوب" at bounding box center [390, 141] width 192 height 11
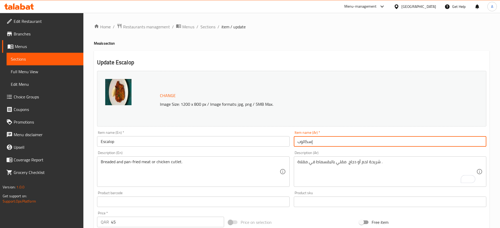
click at [206, 29] on span "Sections" at bounding box center [207, 27] width 15 height 6
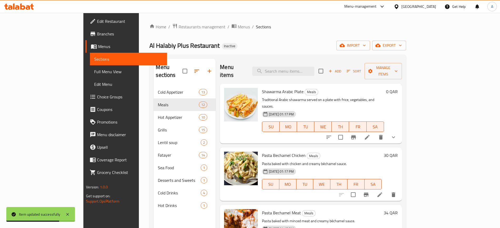
click at [94, 73] on span "Full Menu View" at bounding box center [128, 72] width 68 height 6
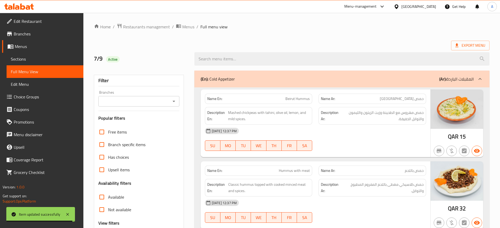
click at [30, 47] on span "Menus" at bounding box center [47, 46] width 64 height 6
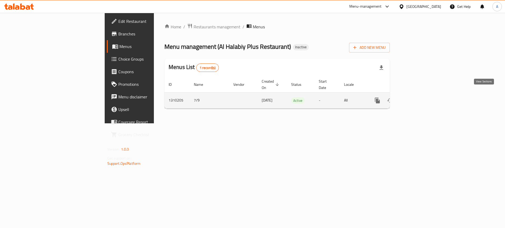
click at [418, 97] on icon "enhanced table" at bounding box center [415, 100] width 6 height 6
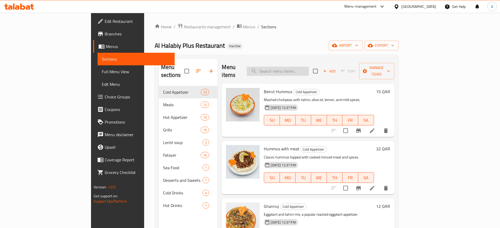
click at [309, 67] on input "search" at bounding box center [277, 71] width 62 height 9
paste input "Breaded and pan-fried meat or chicken cutlet."
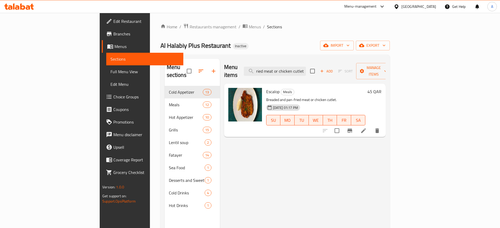
type input "Breaded and pan-fried meat or chicken cutlet."
click at [371, 126] on li at bounding box center [363, 130] width 15 height 9
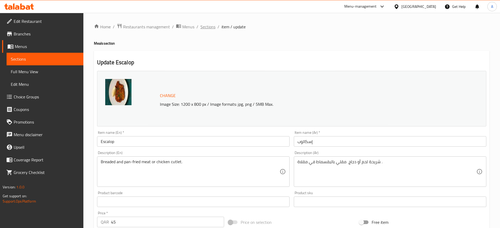
click at [206, 26] on span "Sections" at bounding box center [207, 27] width 15 height 6
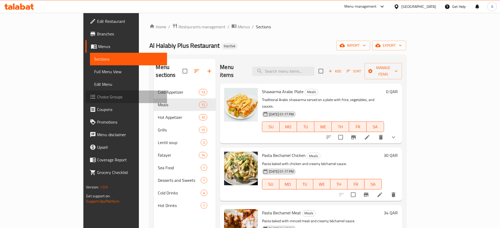
click at [97, 99] on span "Choice Groups" at bounding box center [129, 97] width 65 height 6
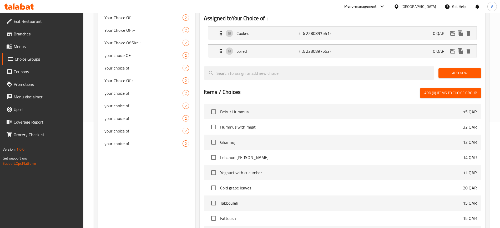
scroll to position [160, 0]
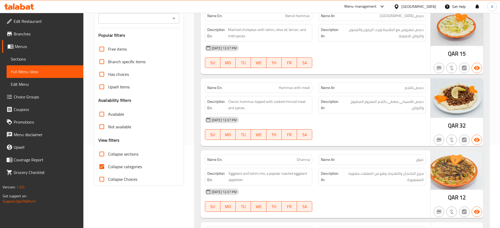
scroll to position [131, 0]
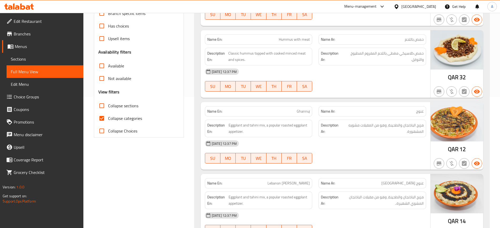
drag, startPoint x: 121, startPoint y: 117, endPoint x: 305, endPoint y: 127, distance: 183.9
click at [121, 117] on span "Collapse categories" at bounding box center [125, 118] width 34 height 6
click at [108, 117] on input "Collapse categories" at bounding box center [101, 118] width 13 height 13
checkbox input "false"
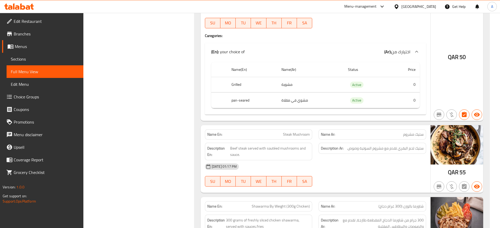
scroll to position [2037, 0]
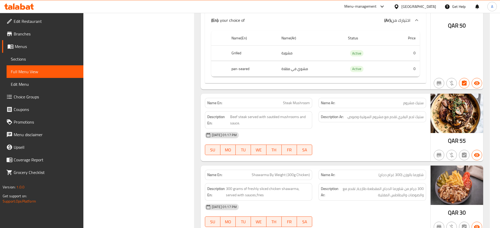
click at [341, 130] on div "07-09-2025 01:17 PM" at bounding box center [315, 135] width 227 height 13
click at [326, 129] on div "07-09-2025 01:17 PM" at bounding box center [315, 135] width 227 height 13
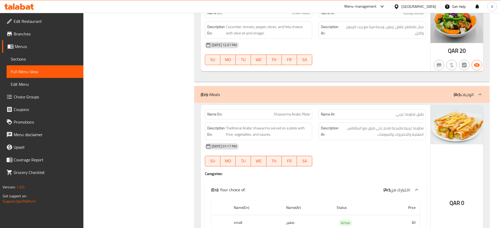
scroll to position [1129, 0]
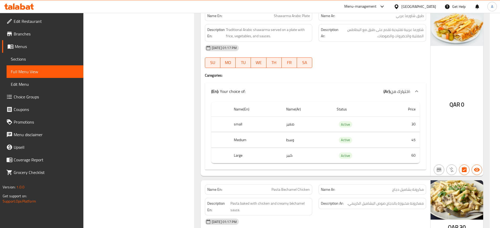
click at [341, 67] on div at bounding box center [372, 68] width 114 height 6
click at [382, 61] on div "07-09-2025 01:17 PM SU MO TU WE TH FR SA" at bounding box center [315, 56] width 227 height 29
click at [305, 75] on h4 "Caregories:" at bounding box center [315, 75] width 221 height 5
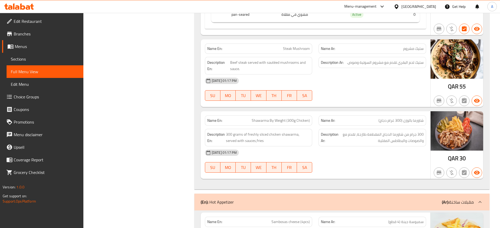
click at [331, 153] on div "07-09-2025 01:17 PM SU MO TU WE TH FR SA" at bounding box center [315, 161] width 227 height 29
click at [305, 131] on span "300 grams of freshly sliced chicken shawarma, served with sauces,fries" at bounding box center [268, 137] width 84 height 13
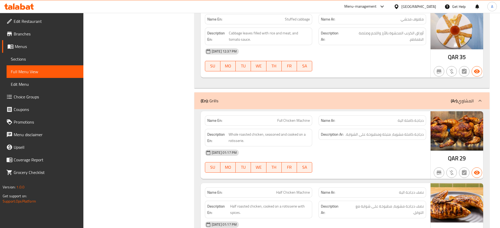
click at [307, 118] on span "Full Chicken Machine" at bounding box center [293, 121] width 33 height 6
copy span "Machine"
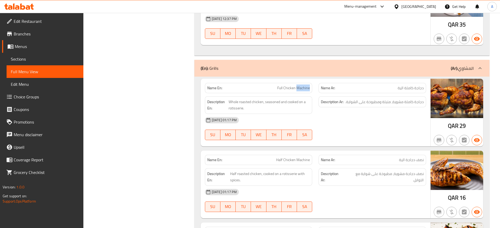
scroll to position [3068, 0]
click at [366, 152] on div "Name Ar: نصف دجاجة الية" at bounding box center [372, 160] width 114 height 17
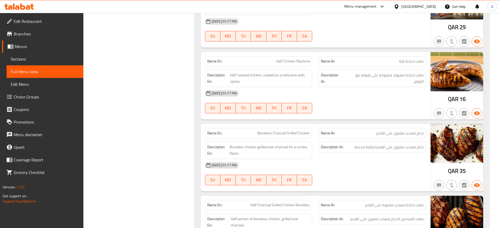
click at [371, 99] on div "07-09-2025 01:17 PM SU MO TU WE TH FR SA" at bounding box center [315, 101] width 227 height 29
click at [283, 72] on span "Half roasted chicken, cooked on a rotisserie with spices." at bounding box center [270, 78] width 80 height 13
copy span "rotisserie"
